Goal: Information Seeking & Learning: Check status

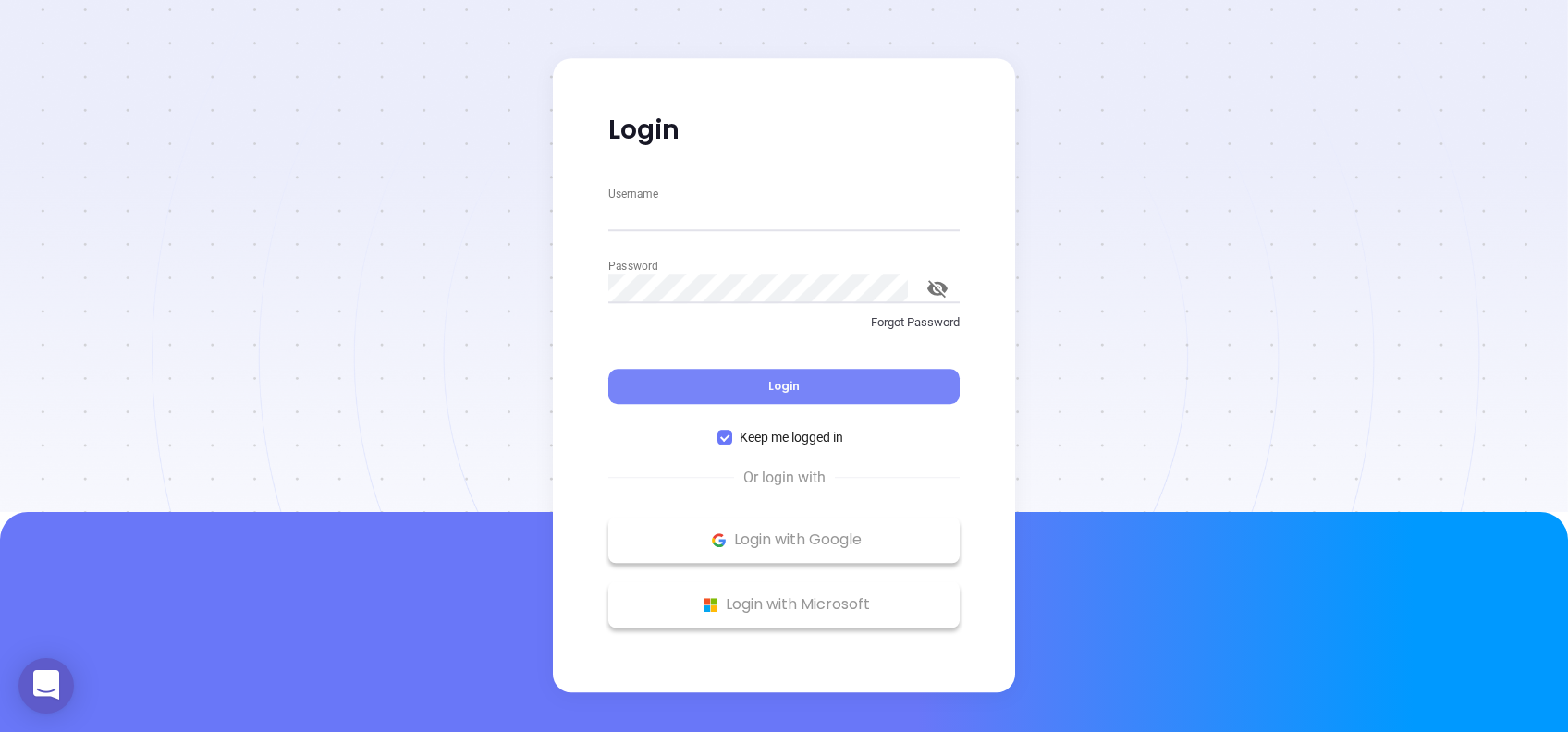
type input "[PERSON_NAME][EMAIL_ADDRESS][DOMAIN_NAME]"
click at [794, 380] on span "Login" at bounding box center [783, 385] width 32 height 15
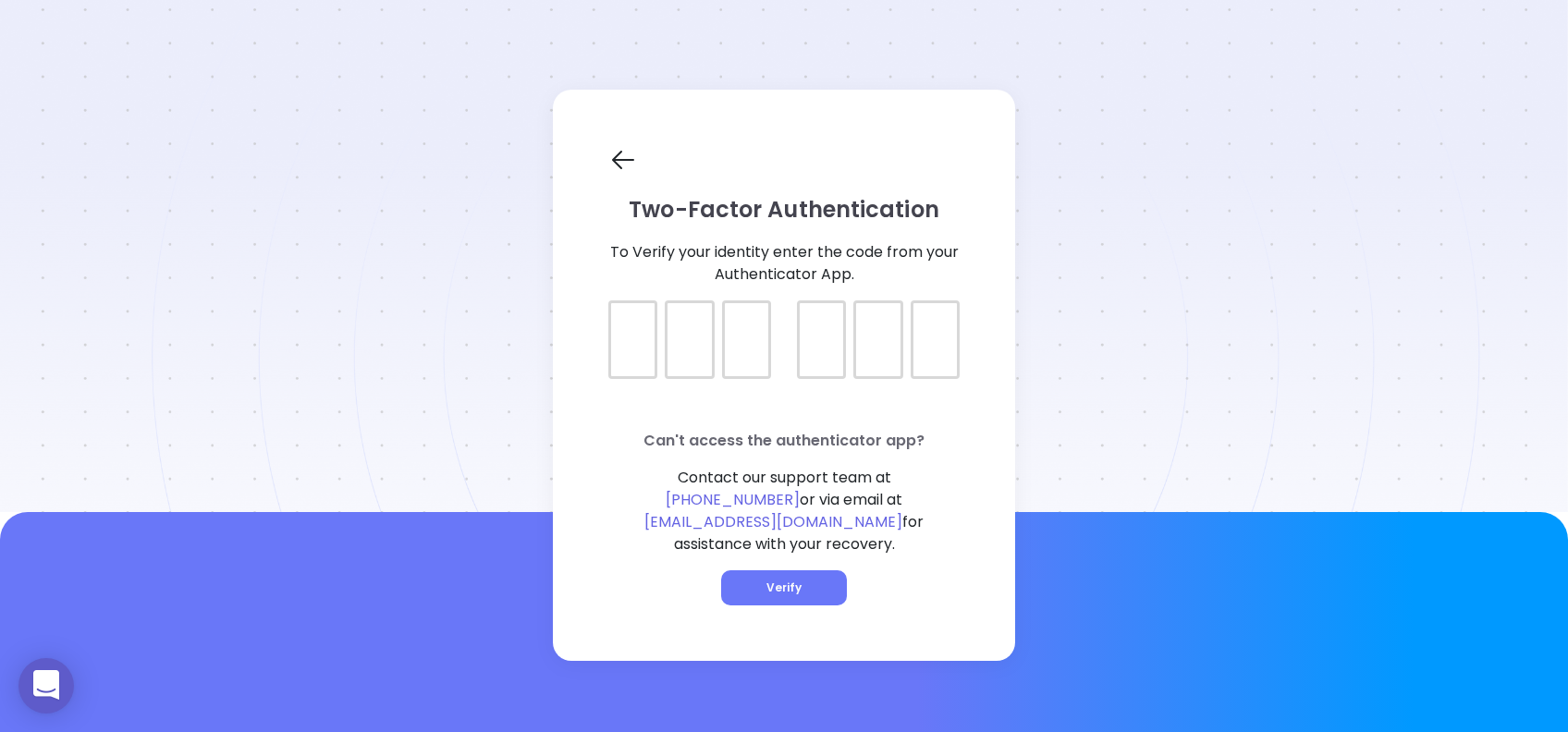
click at [632, 347] on div at bounding box center [784, 324] width 352 height 46
type input "308072"
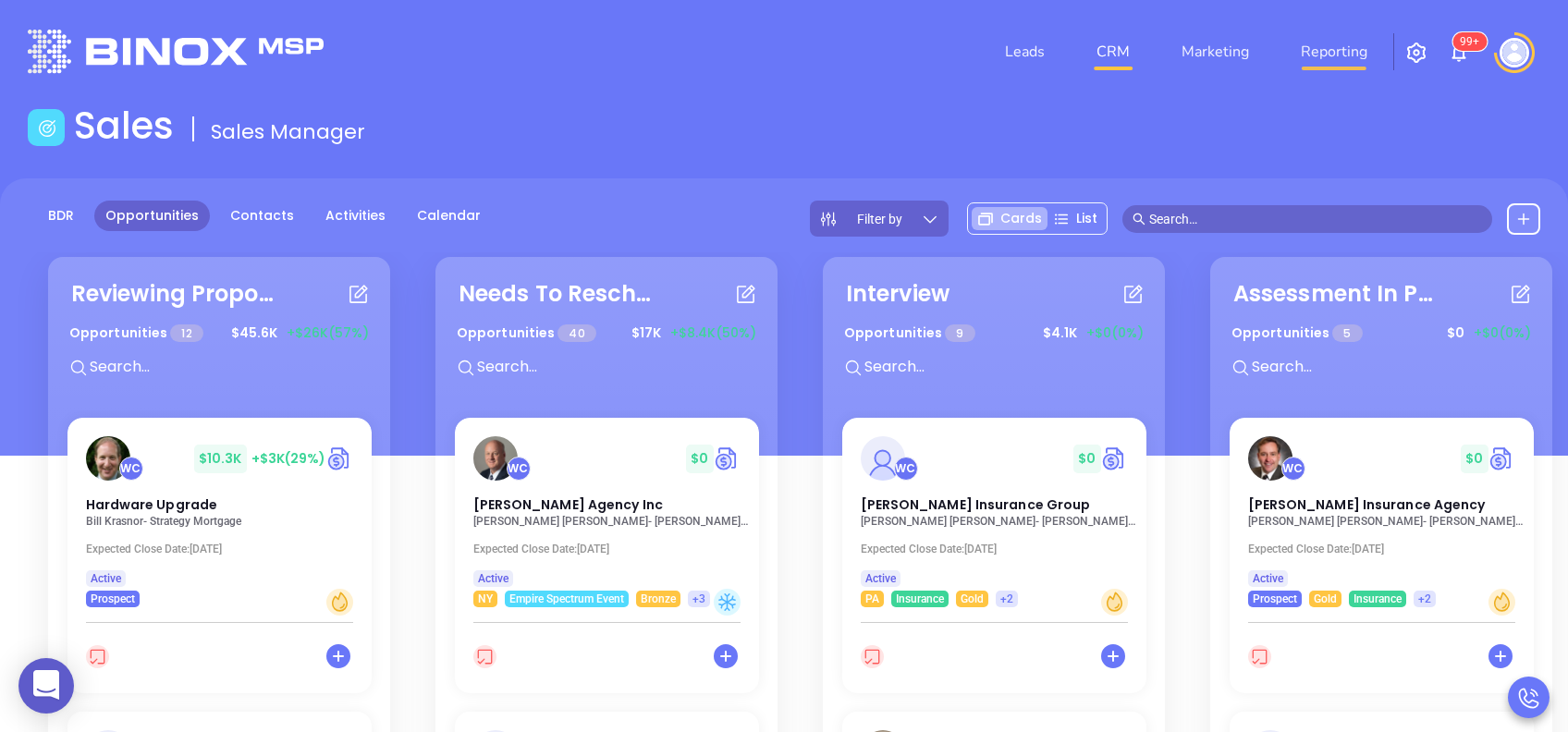
click at [1339, 61] on link "Reporting" at bounding box center [1334, 52] width 82 height 37
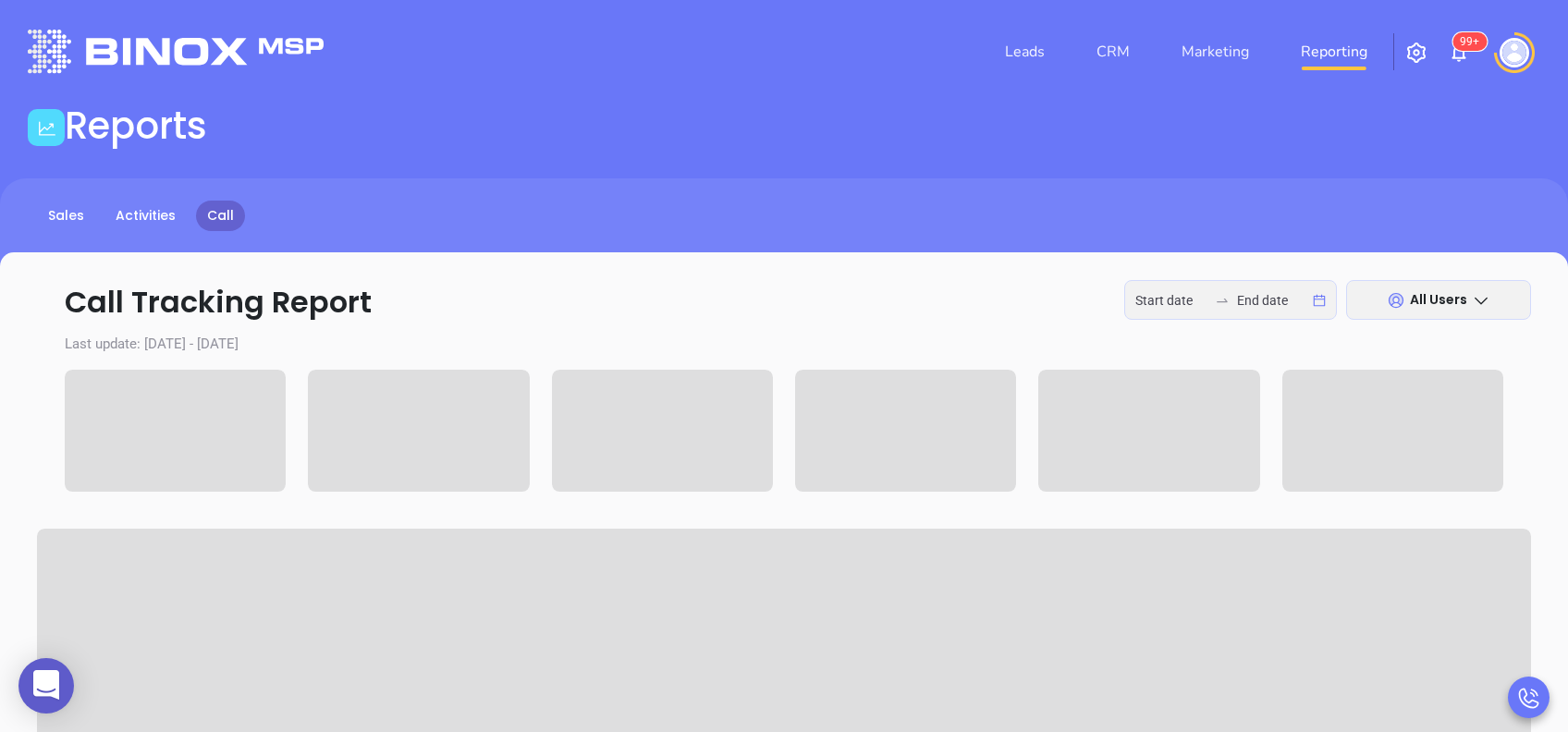
type input "2025-08-18"
click at [1407, 298] on div "All Users" at bounding box center [1438, 300] width 184 height 39
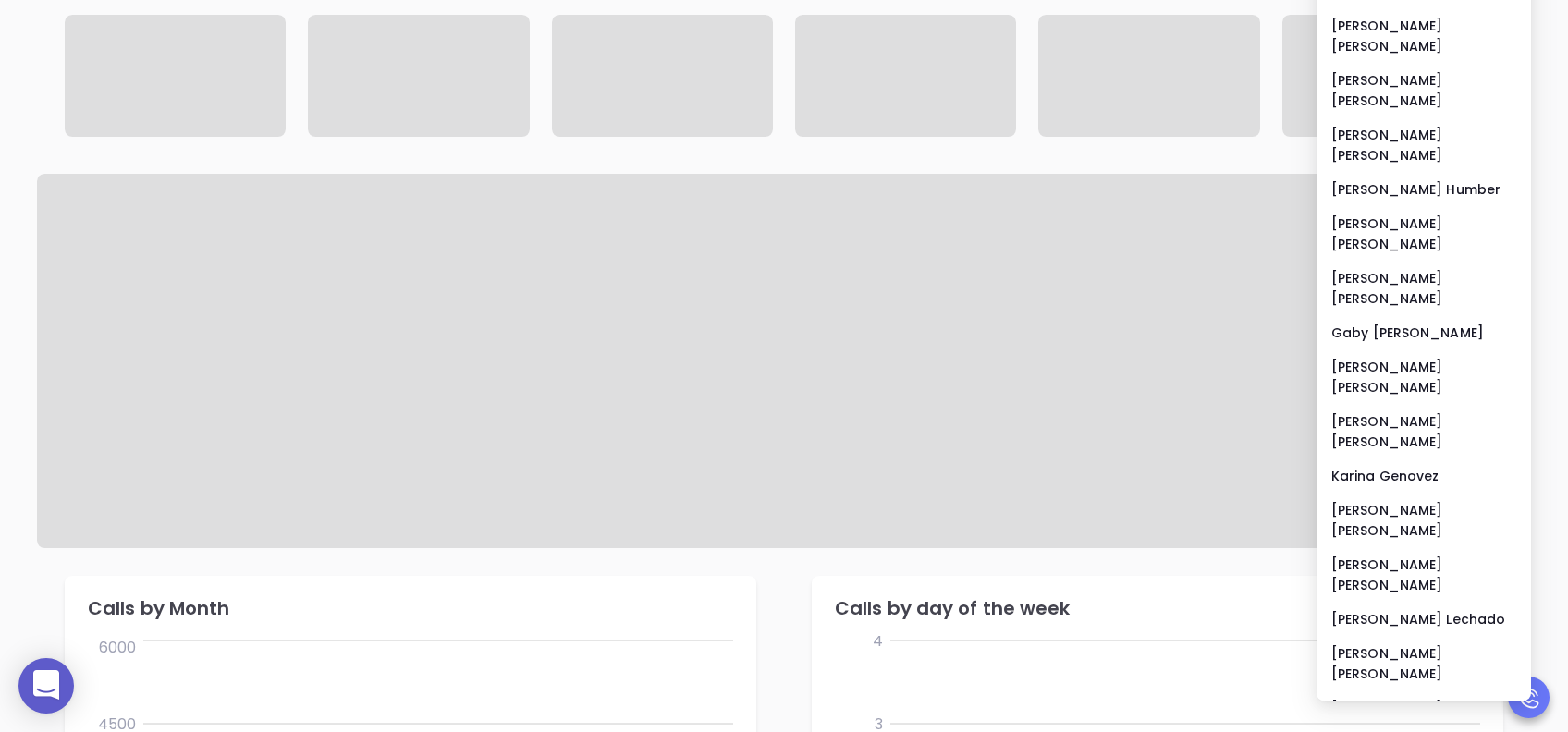
scroll to position [370, 0]
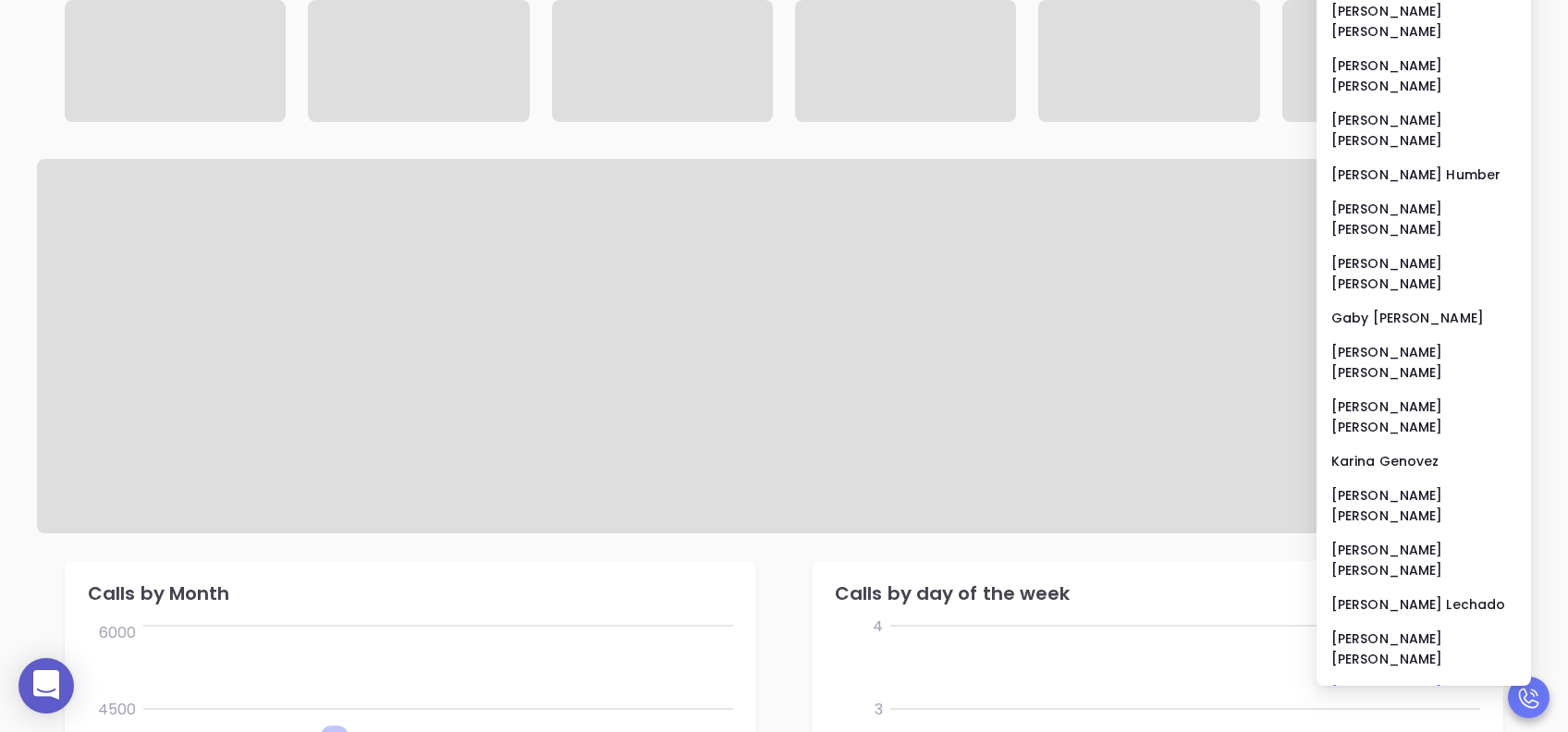
click at [1429, 683] on div "Vicky Mendoza" at bounding box center [1423, 703] width 184 height 40
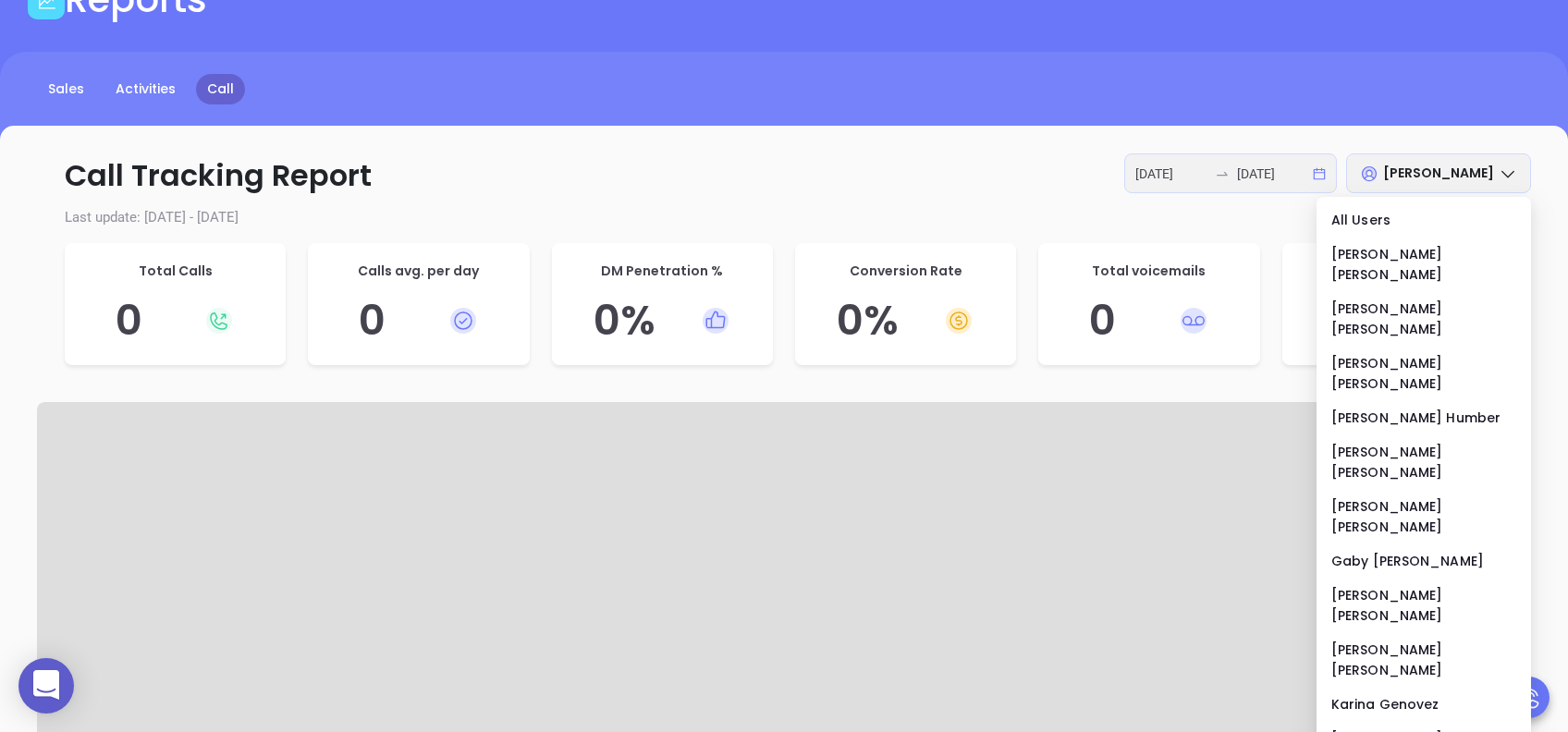
scroll to position [123, 0]
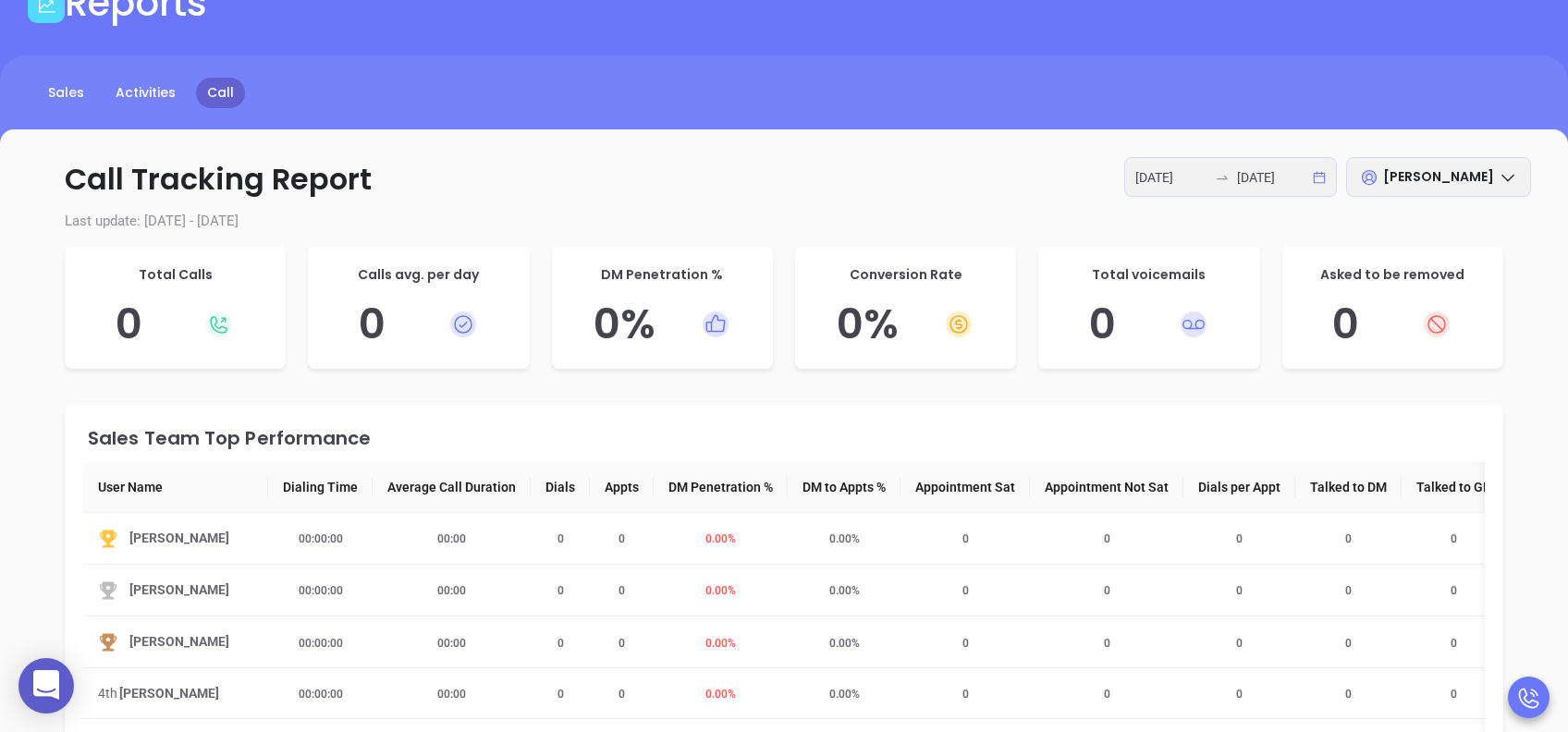
click at [1231, 183] on div at bounding box center [1221, 177] width 30 height 14
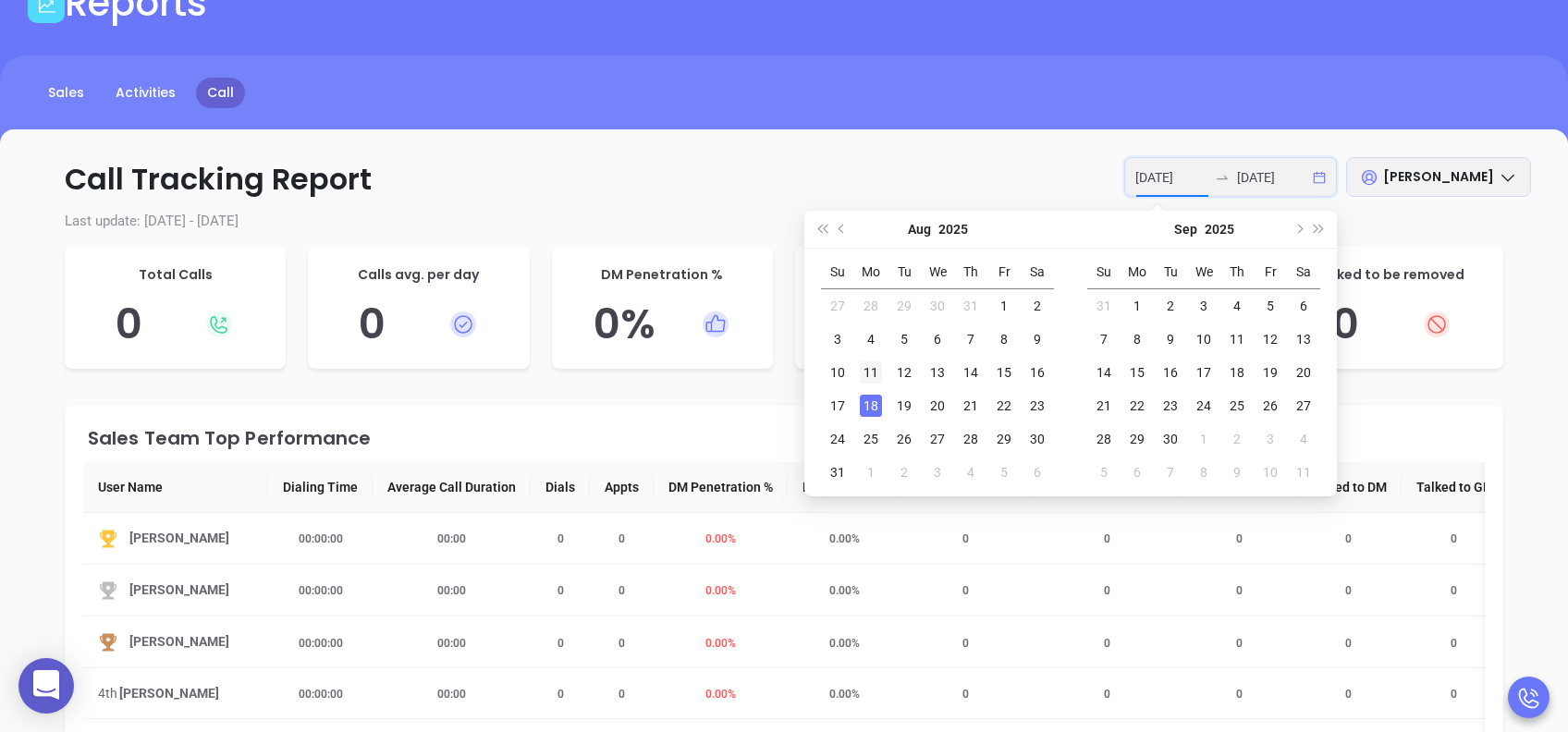
type input "2025-08-11"
click at [871, 376] on div "11" at bounding box center [870, 372] width 22 height 22
type input "2025-08-15"
click at [1004, 370] on div "15" at bounding box center [1003, 372] width 22 height 22
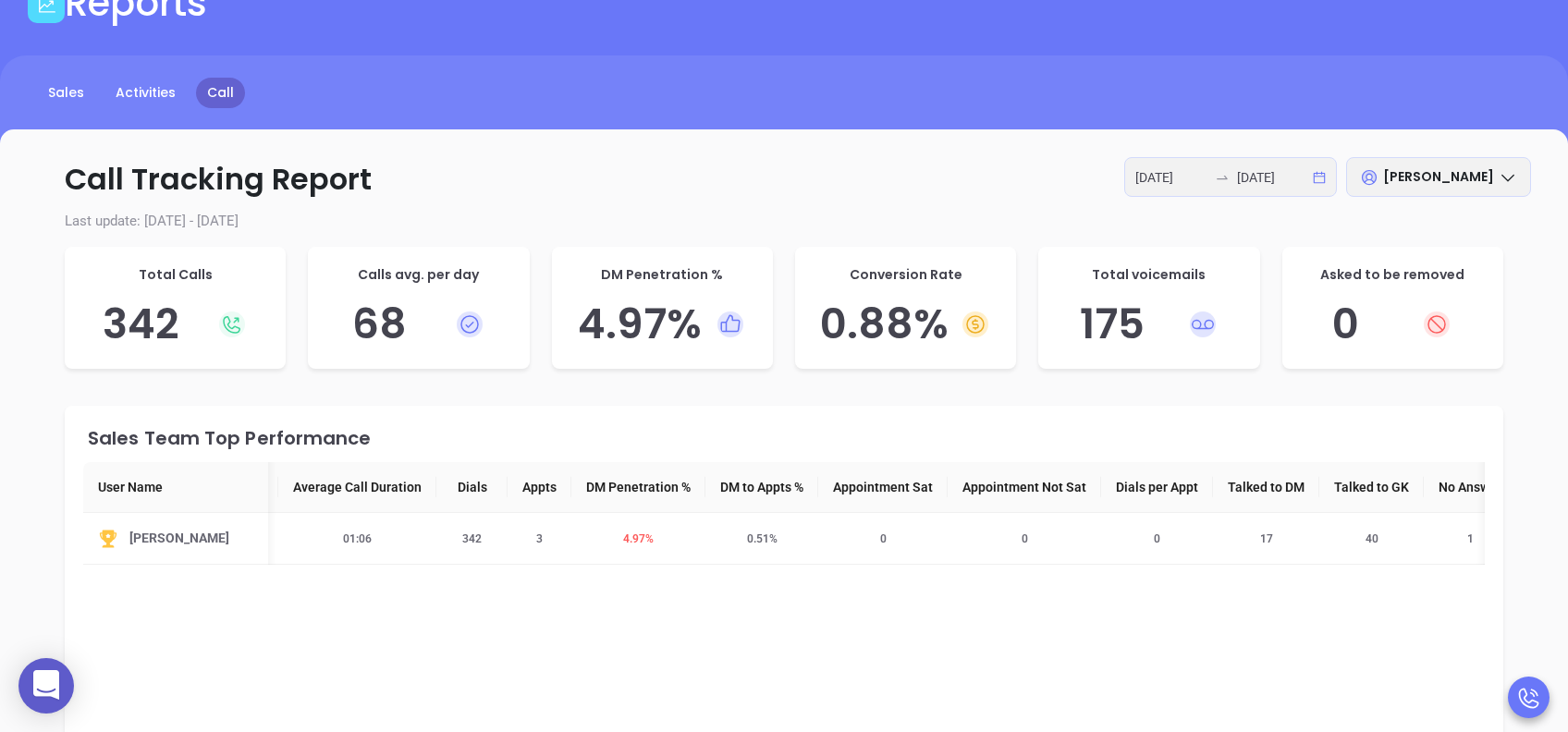
scroll to position [0, 0]
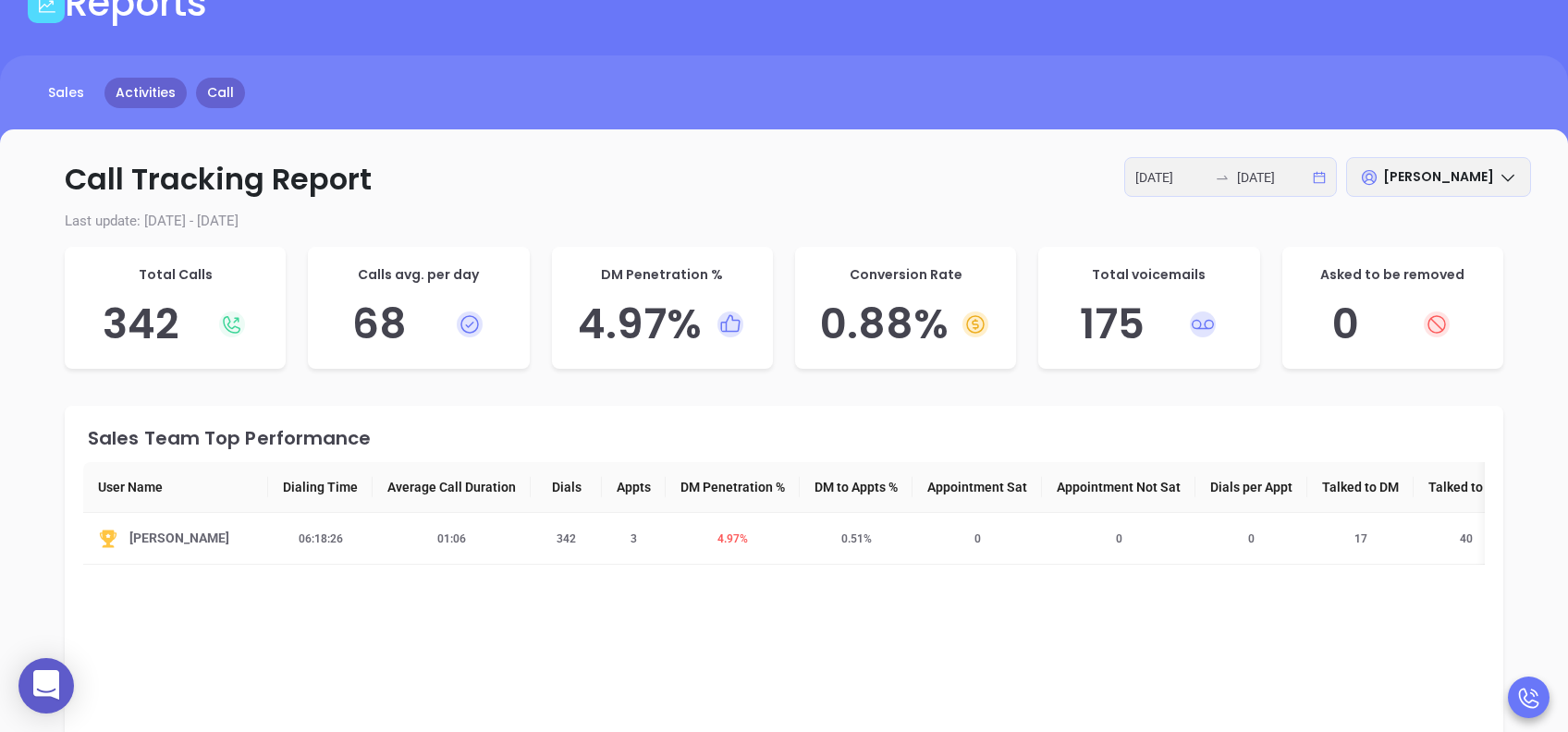
click at [135, 94] on link "Activities" at bounding box center [146, 93] width 83 height 31
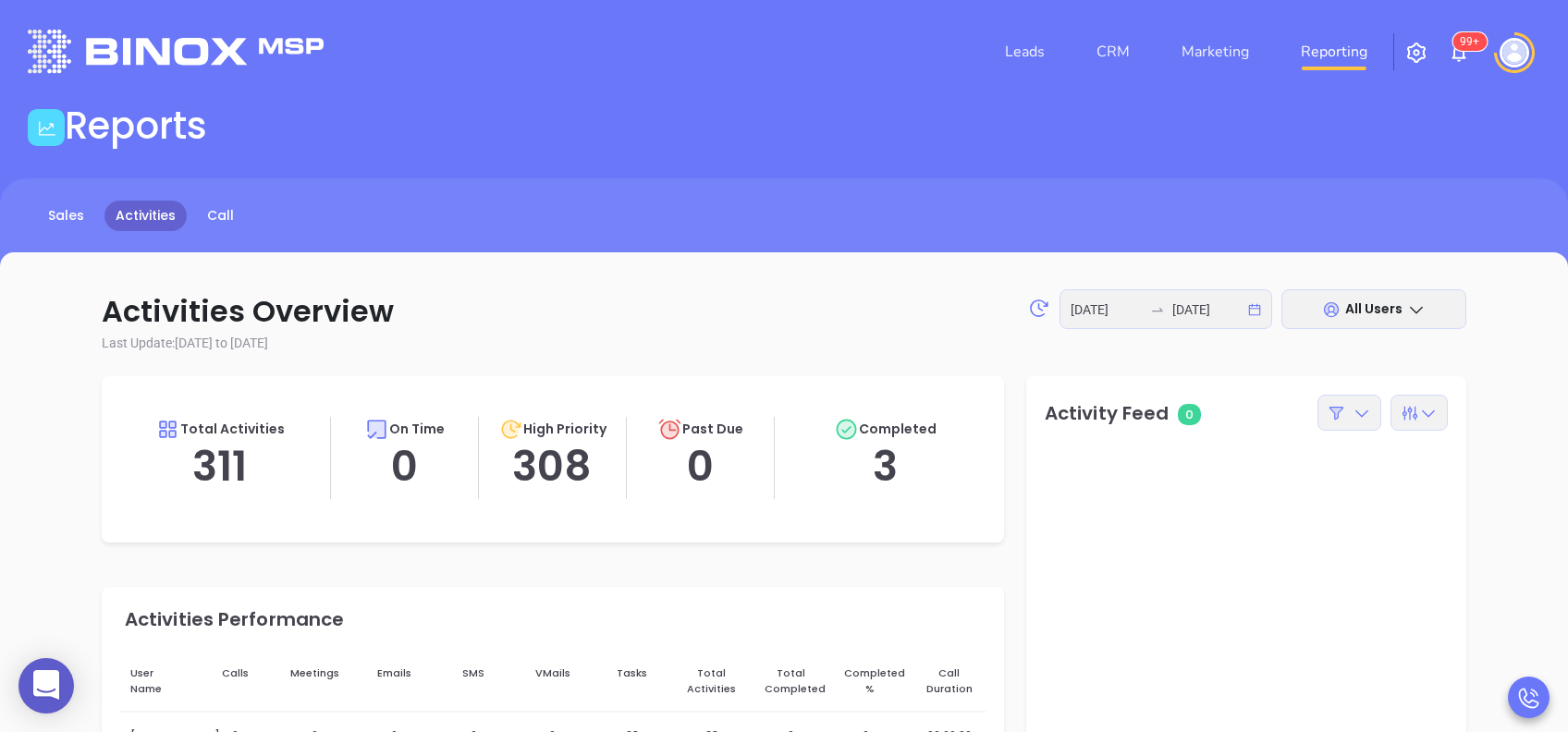
click at [1318, 62] on link "Reporting" at bounding box center [1334, 52] width 82 height 37
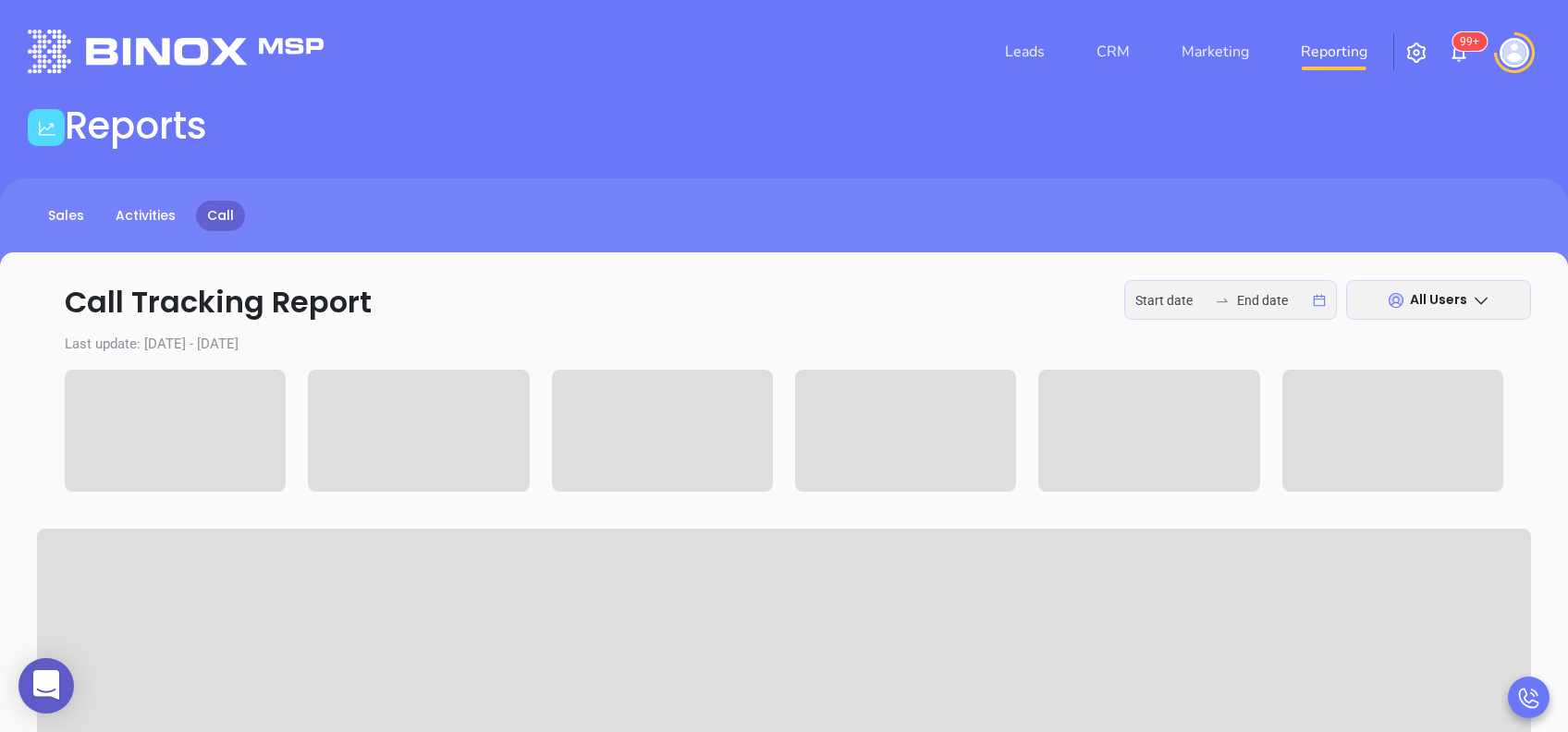
type input "2025-08-18"
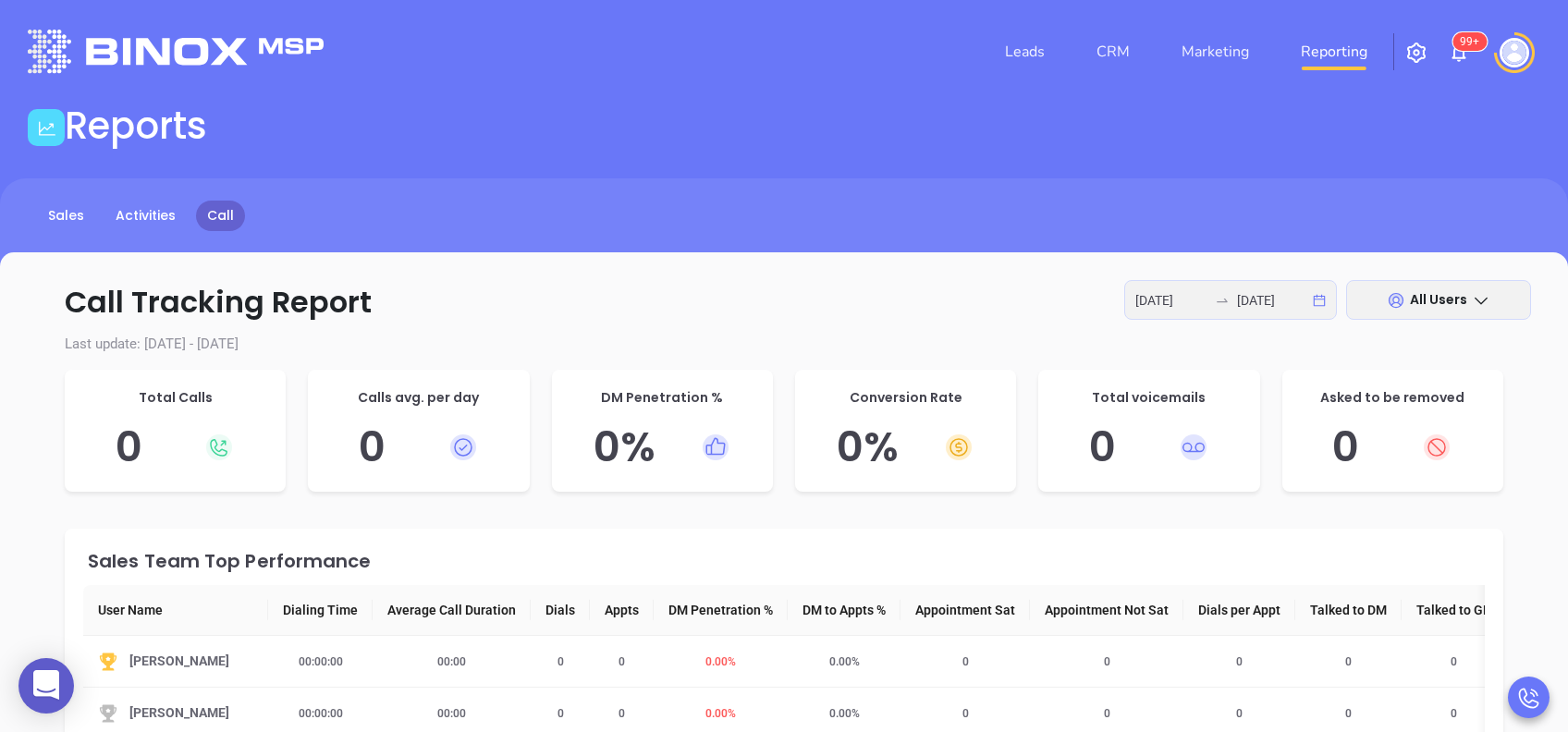
click at [1233, 309] on div "2025-08-18 2025-08-18" at bounding box center [1230, 300] width 212 height 39
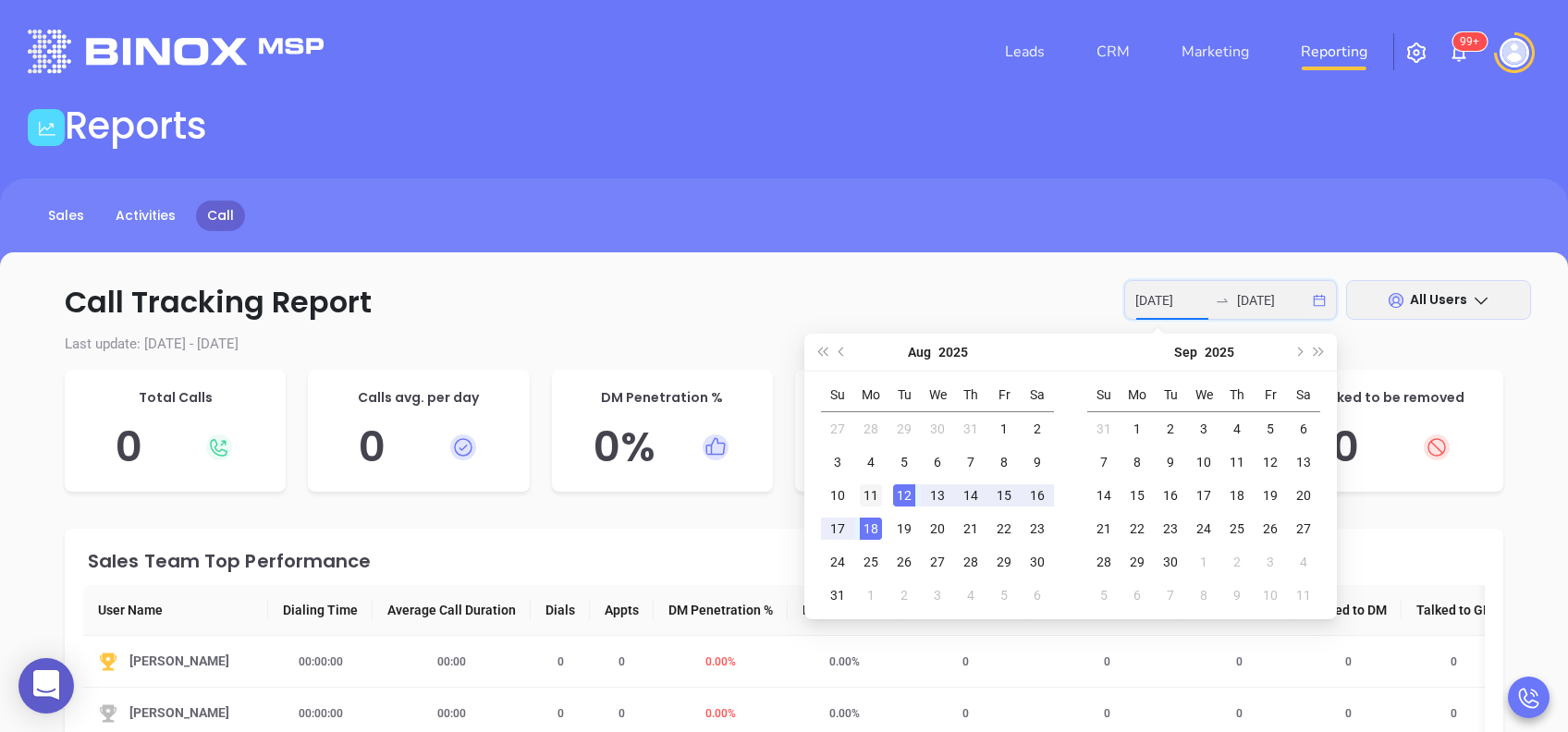
type input "2025-08-11"
click at [868, 492] on div "11" at bounding box center [870, 495] width 22 height 22
type input "2025-08-15"
click at [1009, 488] on div "15" at bounding box center [1003, 495] width 22 height 22
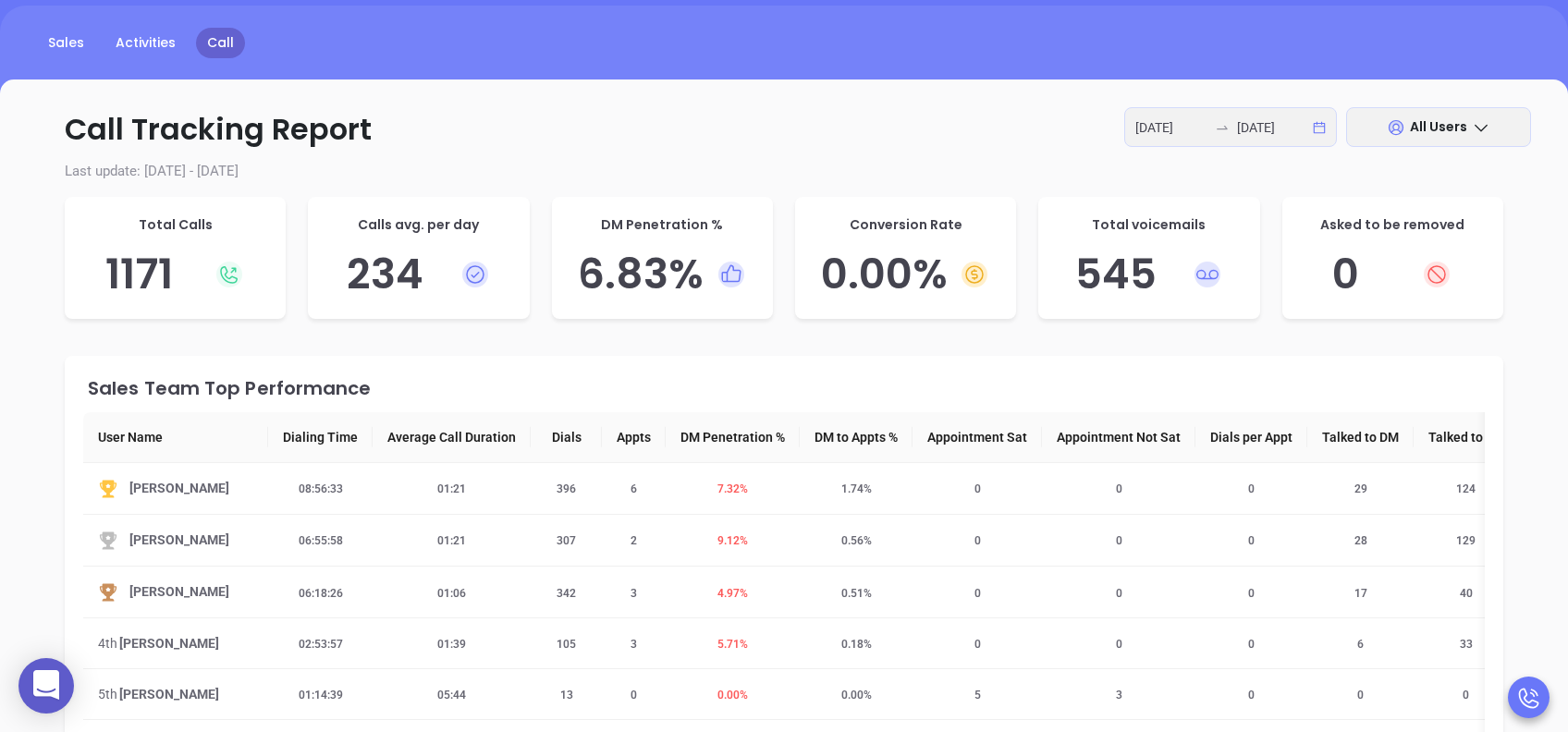
scroll to position [123, 0]
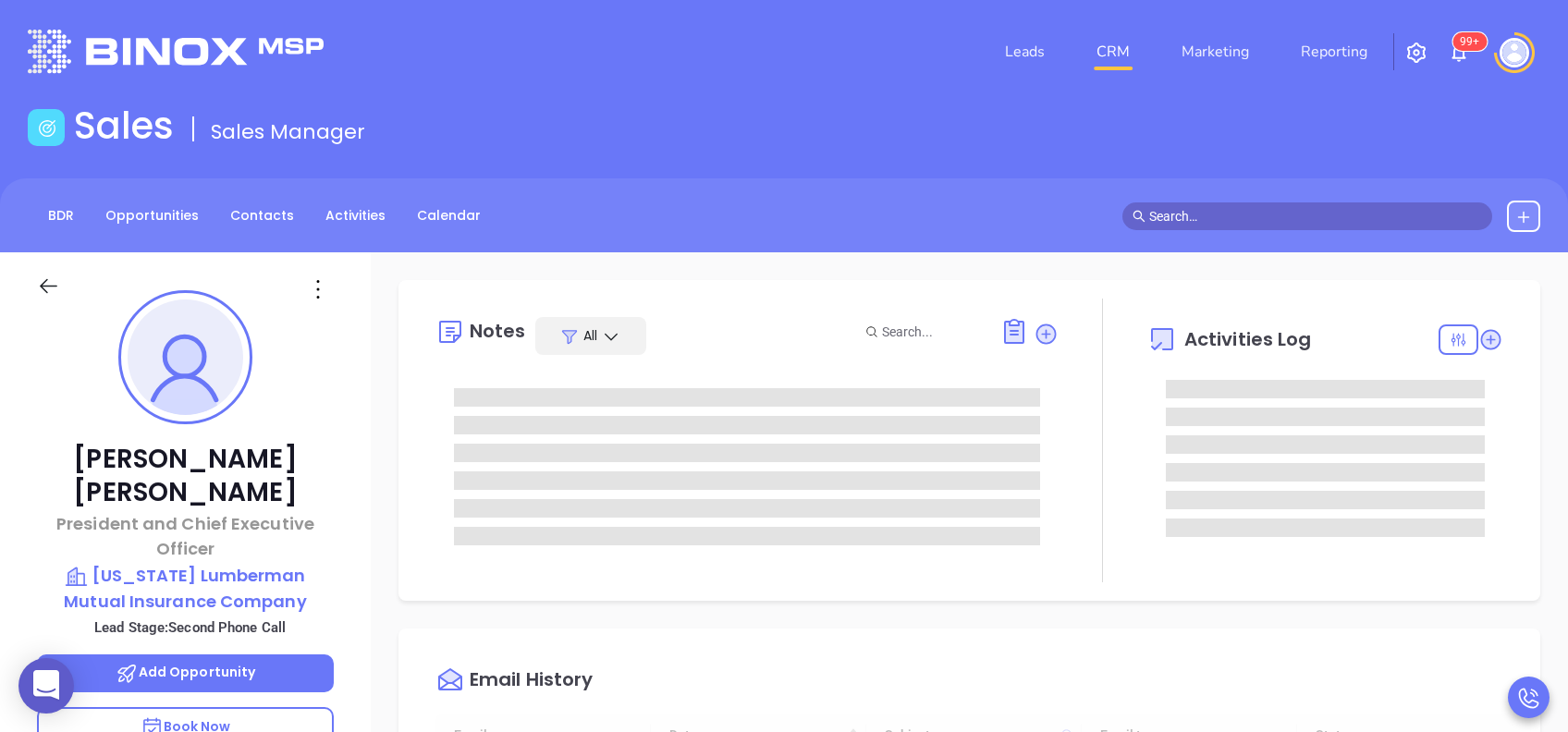
type input "[DATE]"
type input "[PERSON_NAME]"
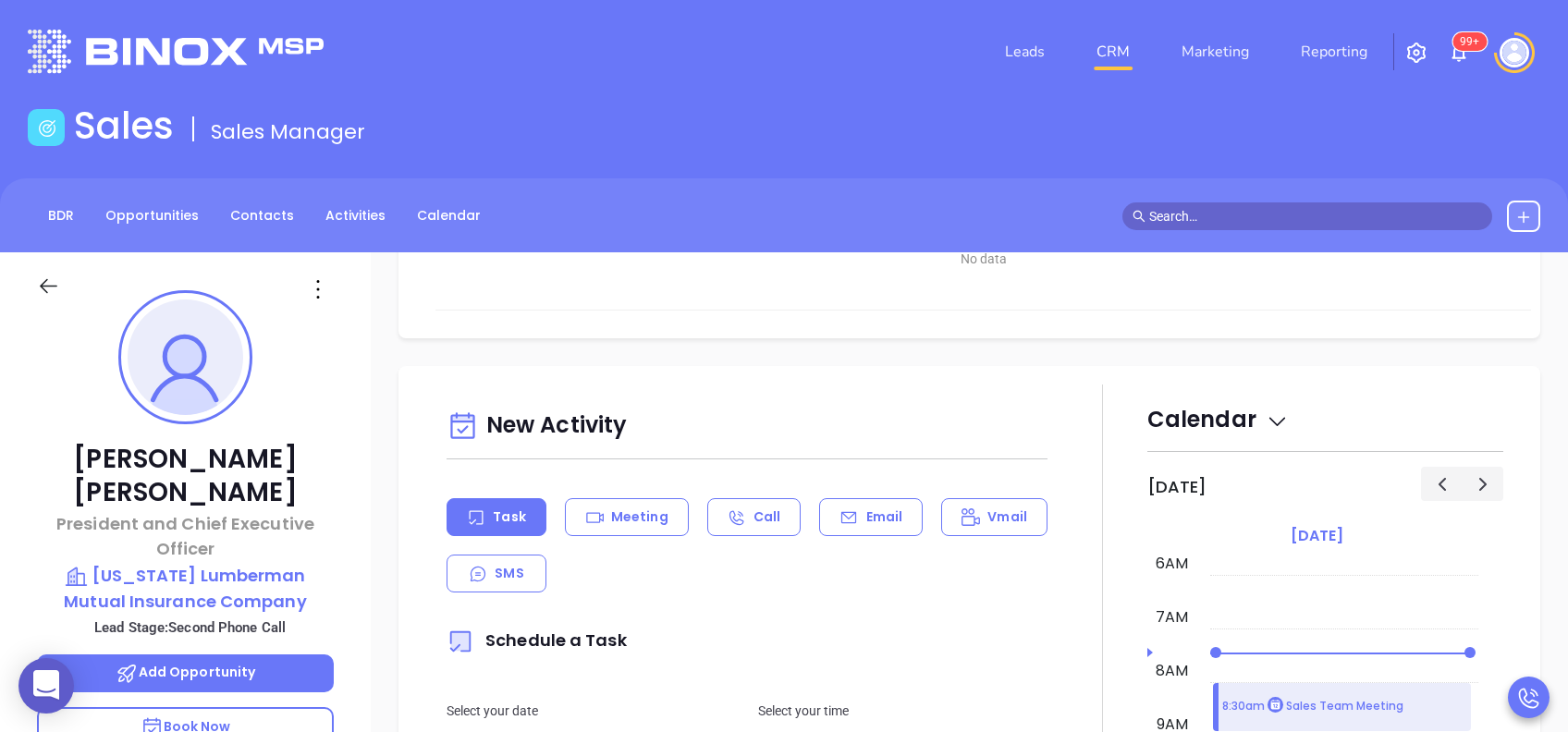
scroll to position [0, 0]
